Goal: Task Accomplishment & Management: Manage account settings

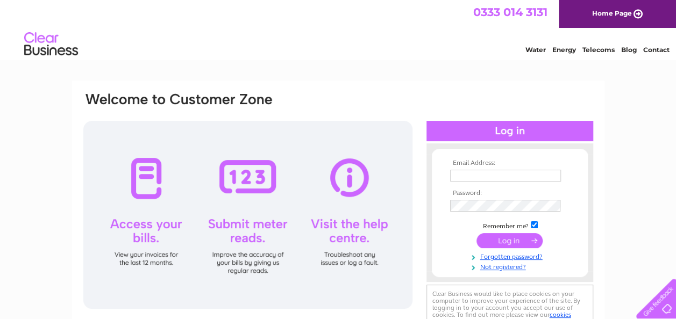
type input "[EMAIL_ADDRESS][DOMAIN_NAME]"
click at [509, 237] on input "submit" at bounding box center [510, 240] width 66 height 15
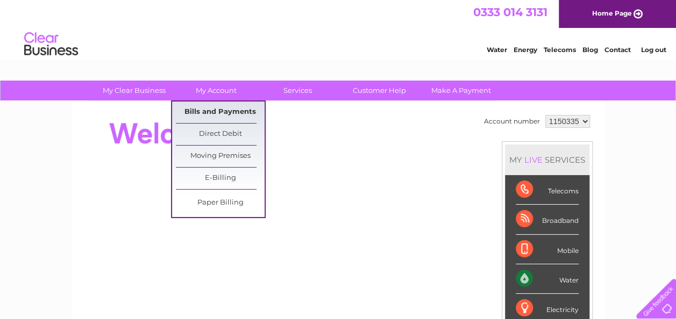
click at [216, 109] on link "Bills and Payments" at bounding box center [220, 113] width 89 height 22
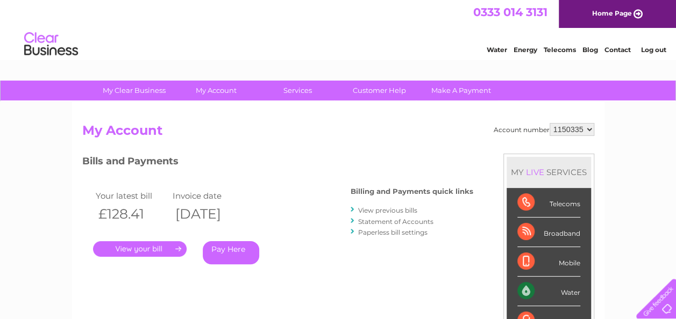
click at [643, 48] on link "Log out" at bounding box center [653, 50] width 25 height 8
